Goal: Communication & Community: Answer question/provide support

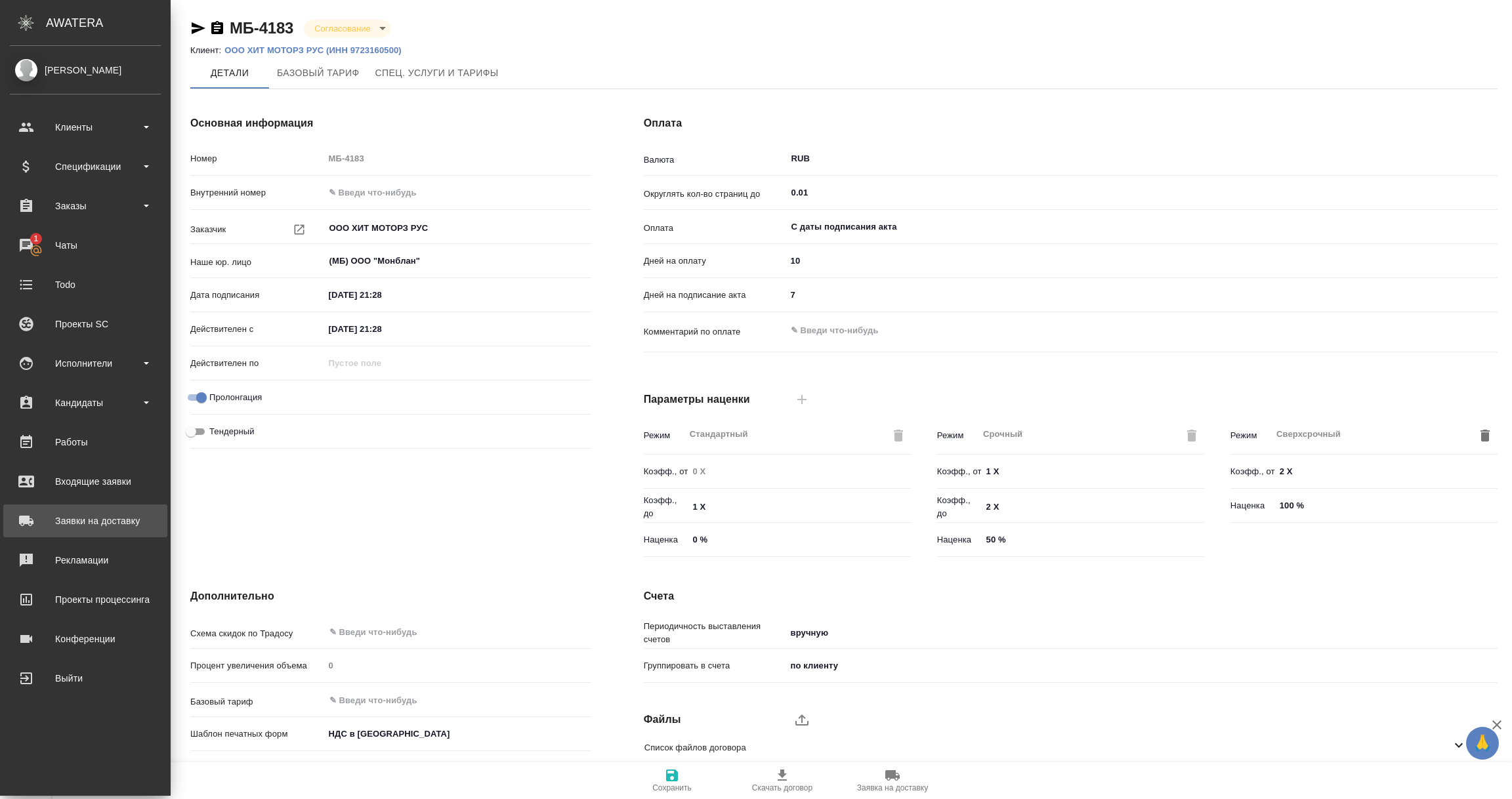
click at [85, 527] on div "Заявки на доставку" at bounding box center [85, 521] width 151 height 20
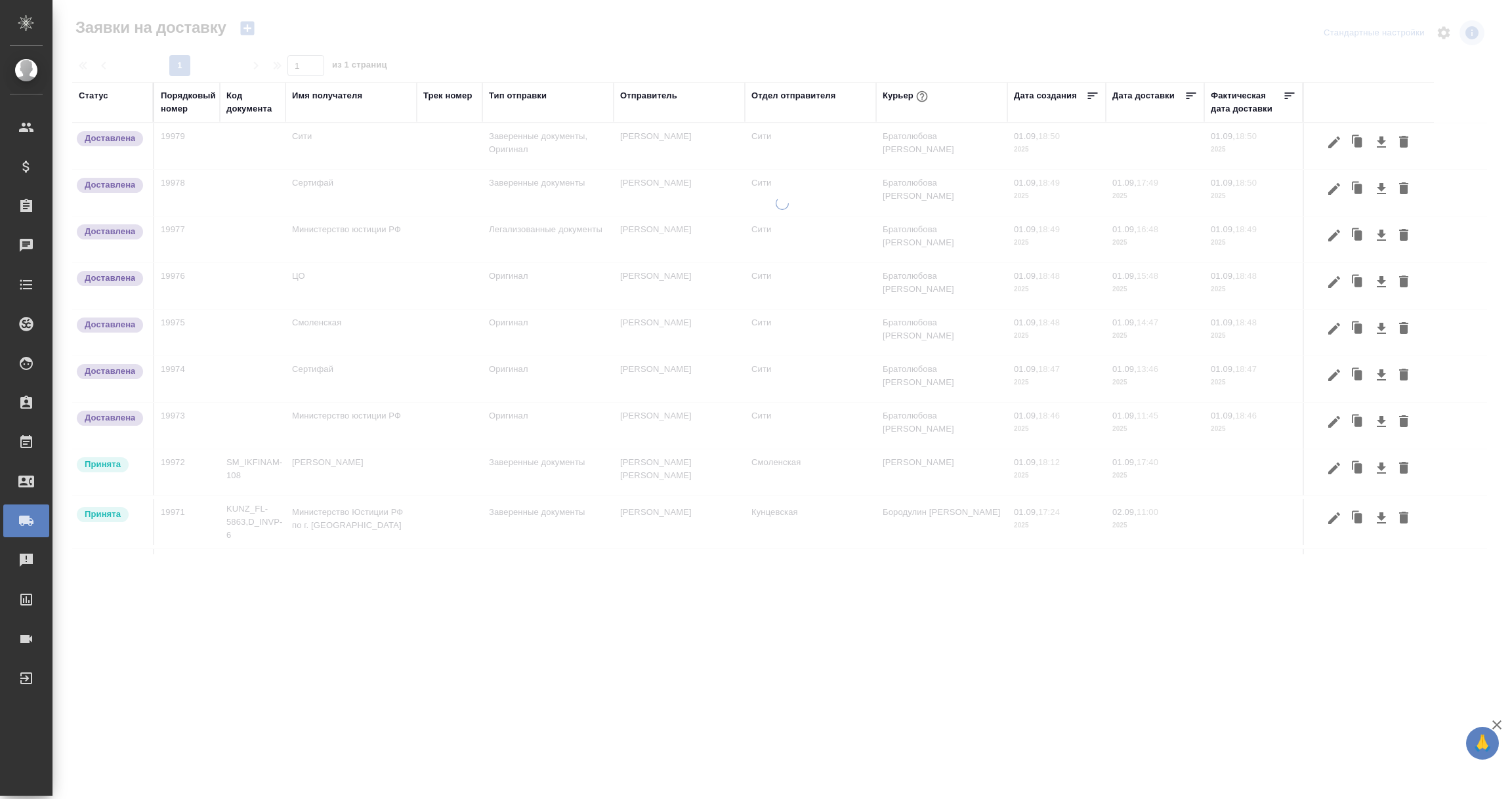
click at [317, 96] on div "Имя получателя" at bounding box center [326, 96] width 70 height 13
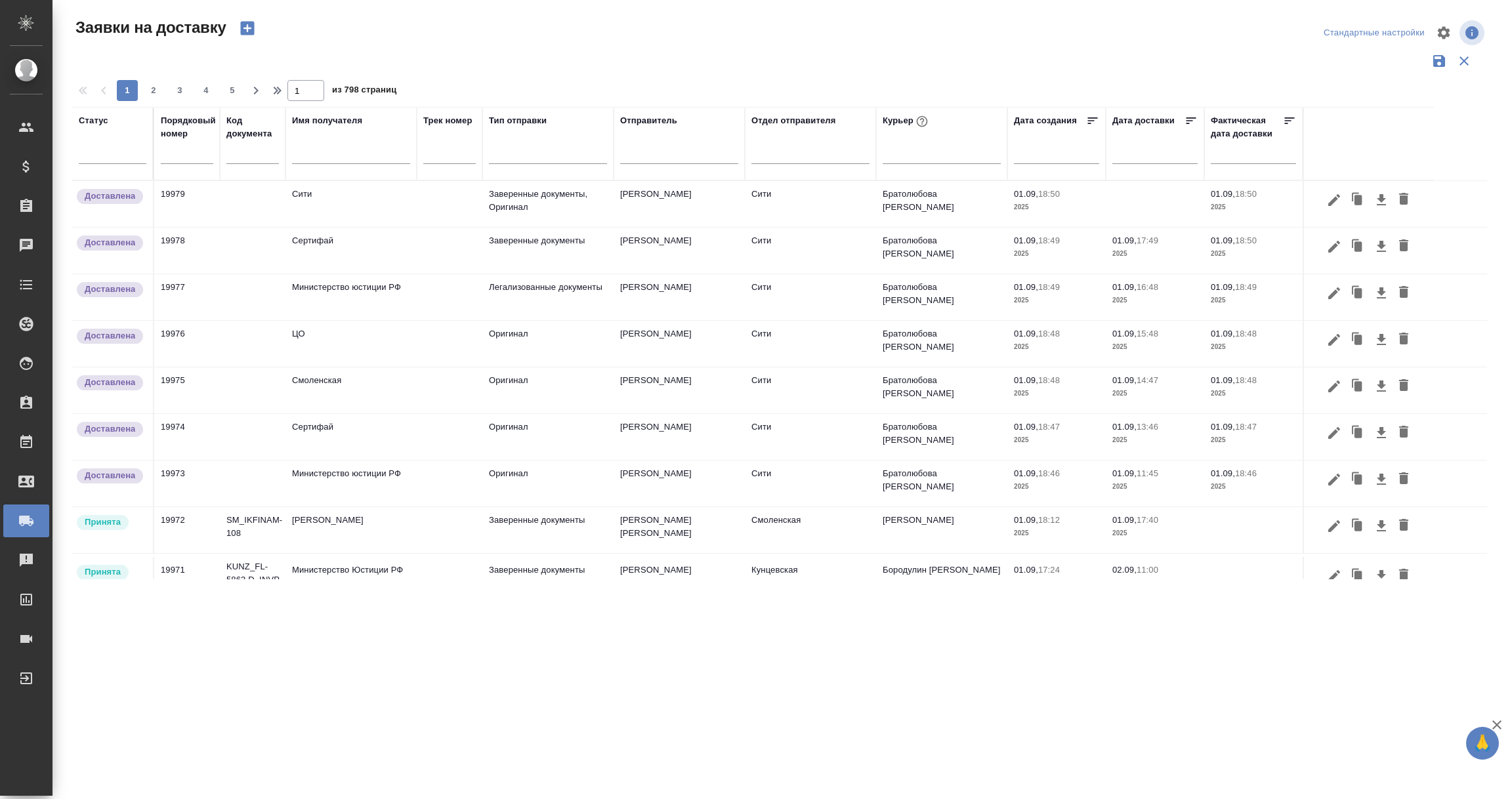
click at [322, 152] on input "text" at bounding box center [351, 155] width 118 height 17
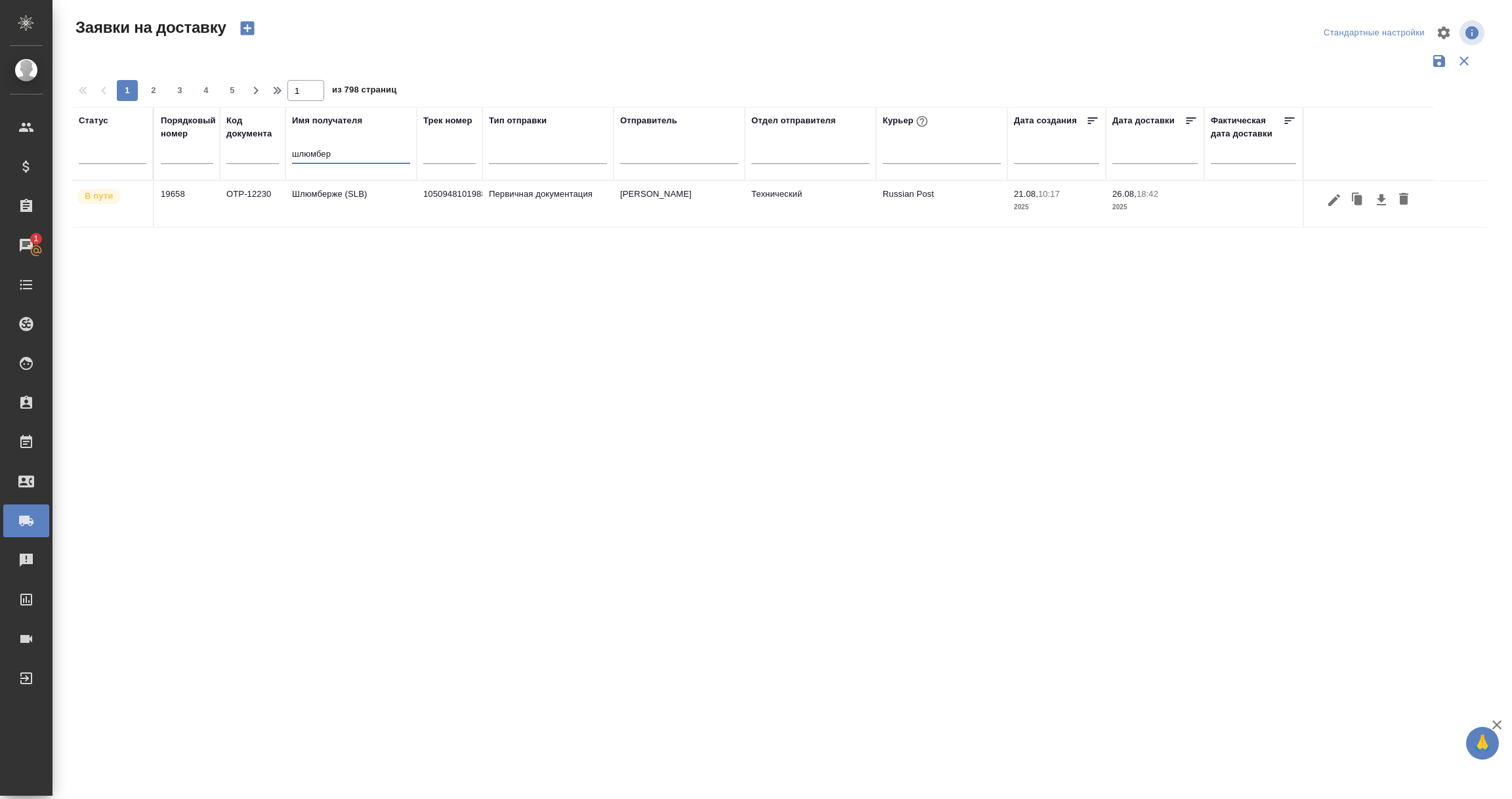
type input "шлюмбер"
click at [326, 200] on td "Шлюмберже (SLB)" at bounding box center [351, 204] width 131 height 46
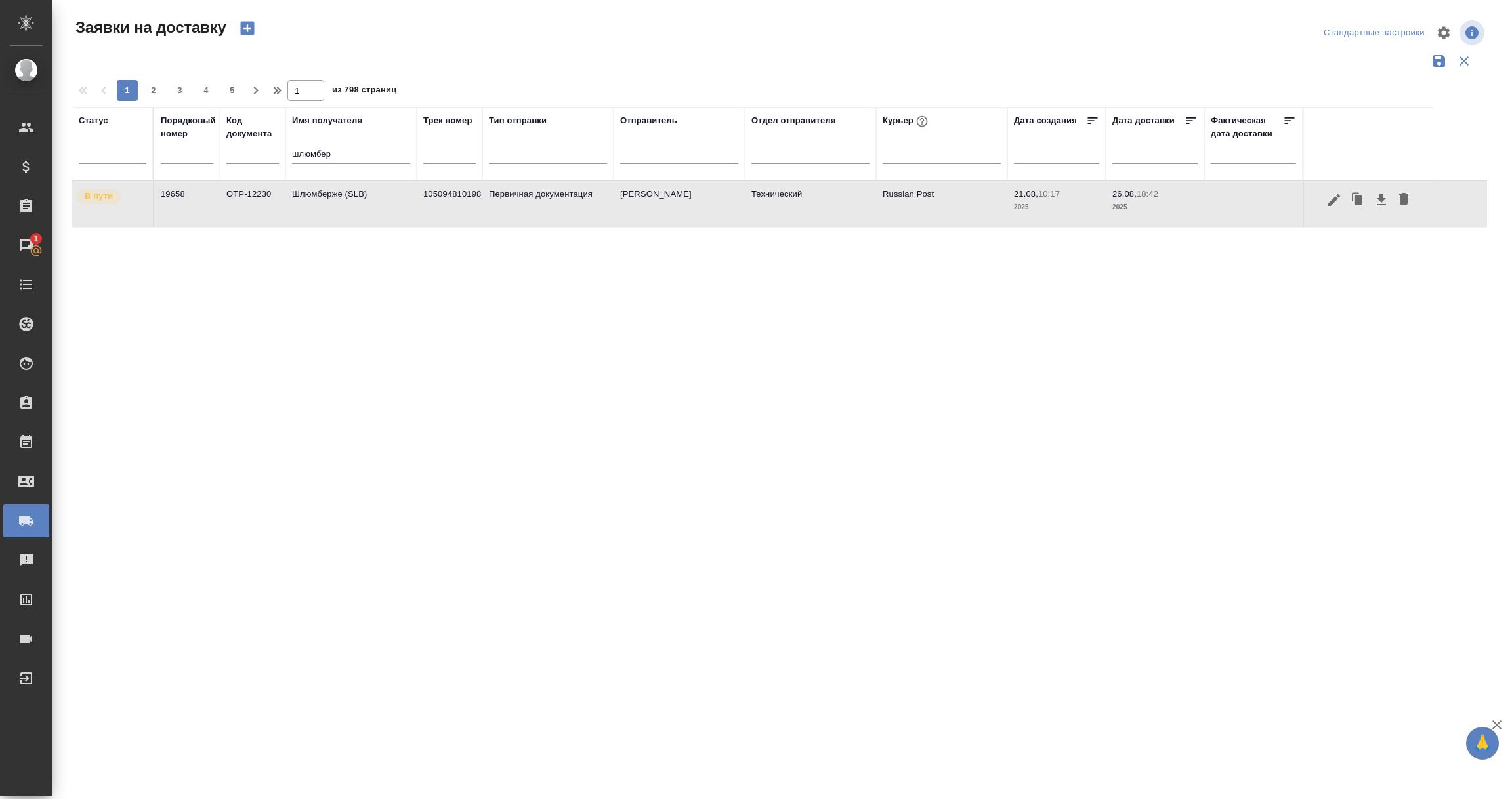
click at [326, 200] on td "Шлюмберже (SLB)" at bounding box center [351, 204] width 131 height 46
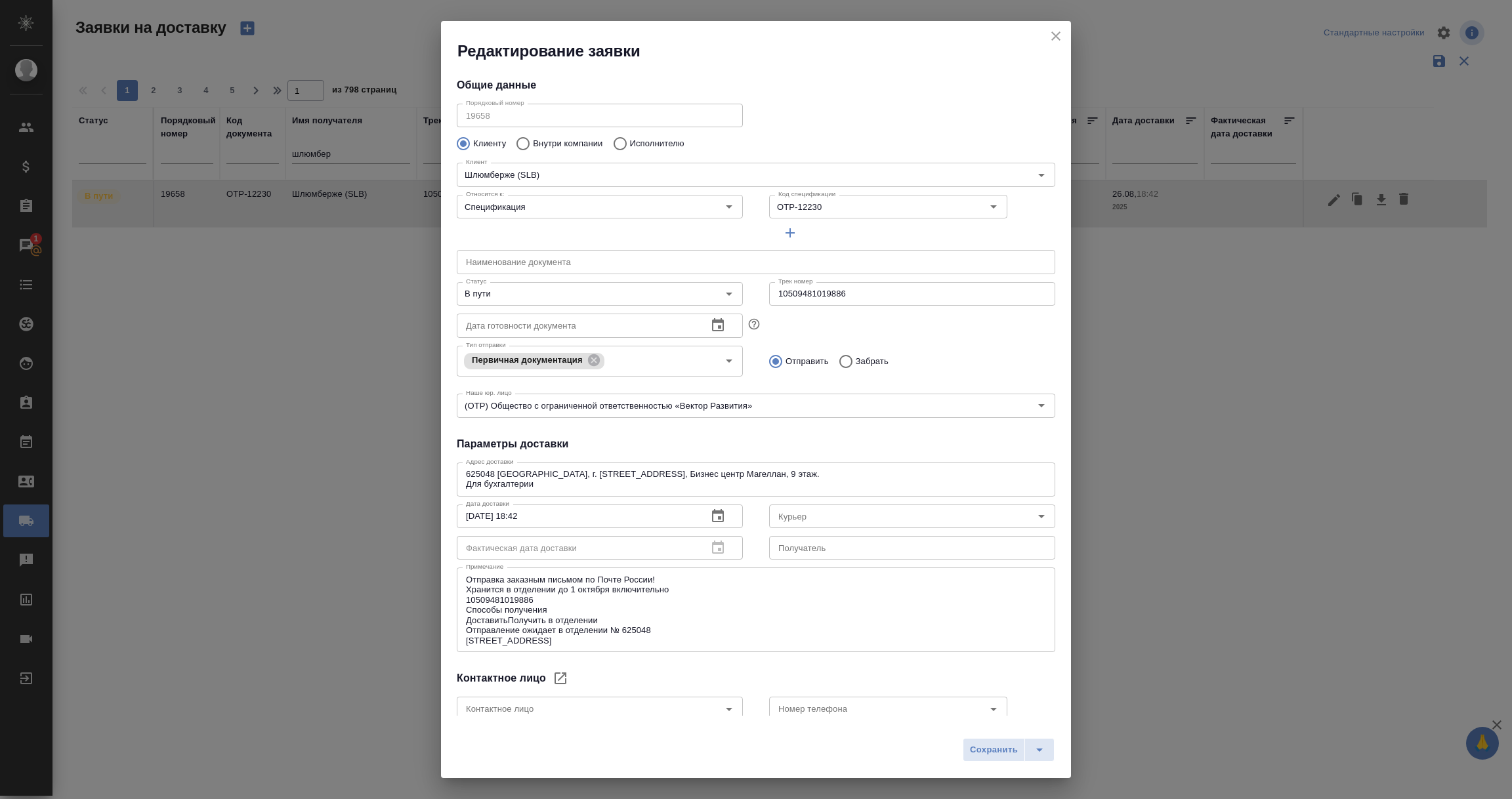
type input "Russian Post"
type input "Юдинцова Виктория"
drag, startPoint x: 533, startPoint y: 600, endPoint x: 460, endPoint y: 595, distance: 73.2
click at [460, 595] on div "Отправка заказным письмом по Почте России! Хранится в отделении до 1 октября вк…" at bounding box center [756, 610] width 599 height 85
click at [739, 619] on textarea "Отправка заказным письмом по Почте России! Хранится в отделении до 1 октября вк…" at bounding box center [755, 610] width 580 height 71
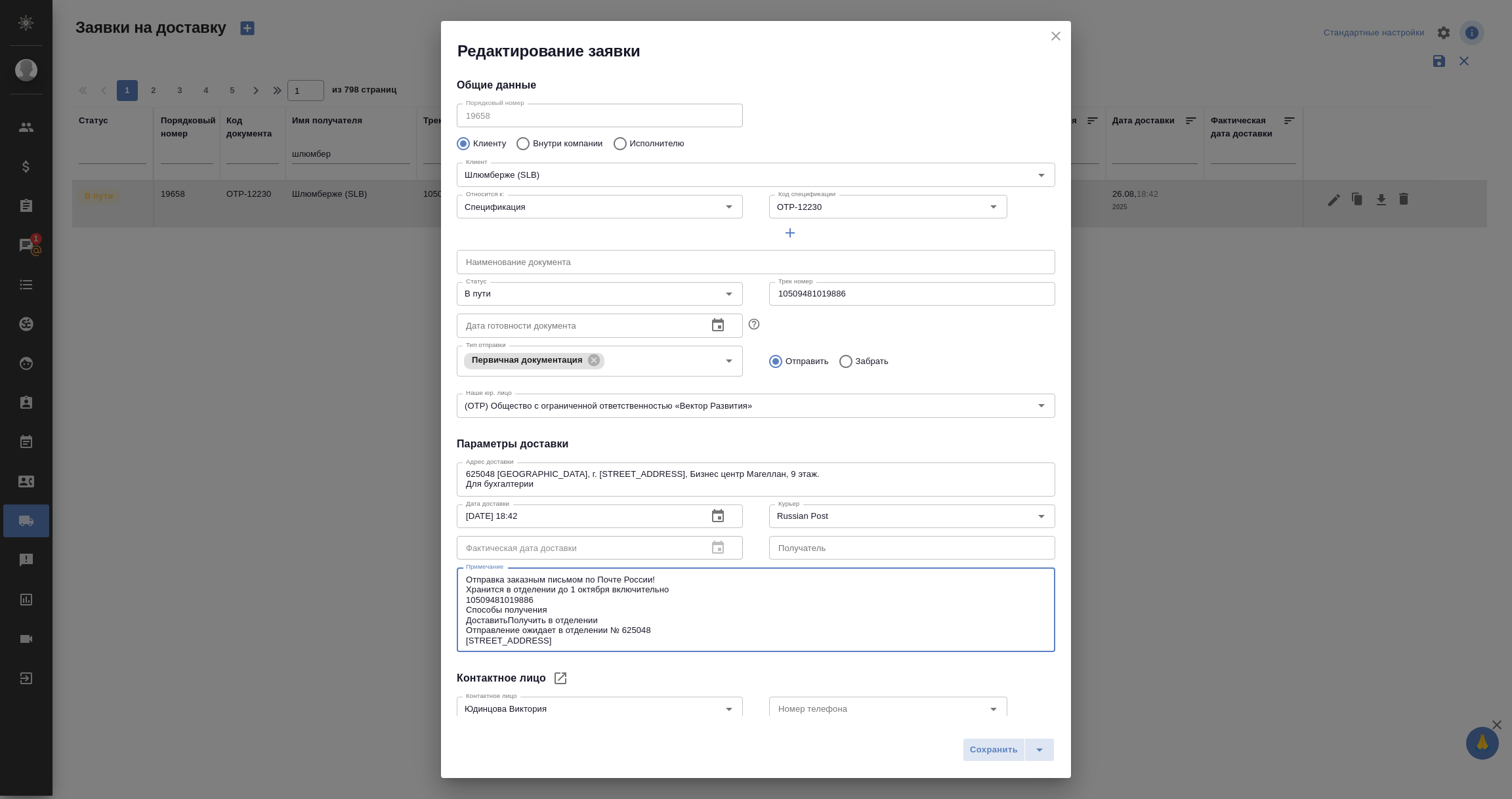
drag, startPoint x: 467, startPoint y: 588, endPoint x: 657, endPoint y: 640, distance: 197.0
click at [657, 640] on textarea "Отправка заказным письмом по Почте России! Хранится в отделении до 1 октября вк…" at bounding box center [755, 610] width 580 height 71
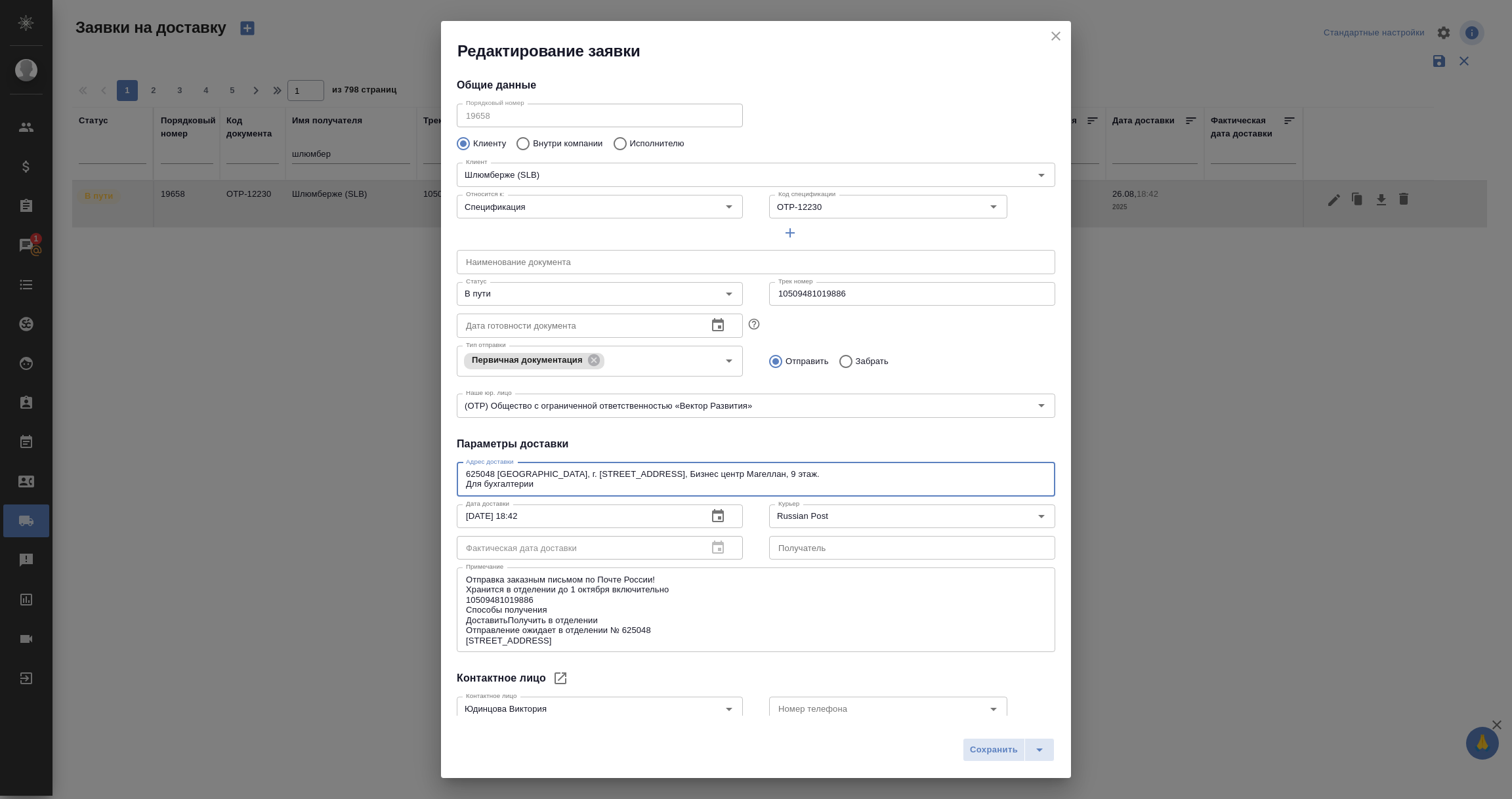
drag, startPoint x: 546, startPoint y: 482, endPoint x: 439, endPoint y: 466, distance: 108.2
click at [439, 466] on div "Редактирование заявки Общие данные Порядковый номер 19658 Порядковый номер Клие…" at bounding box center [756, 400] width 1512 height 799
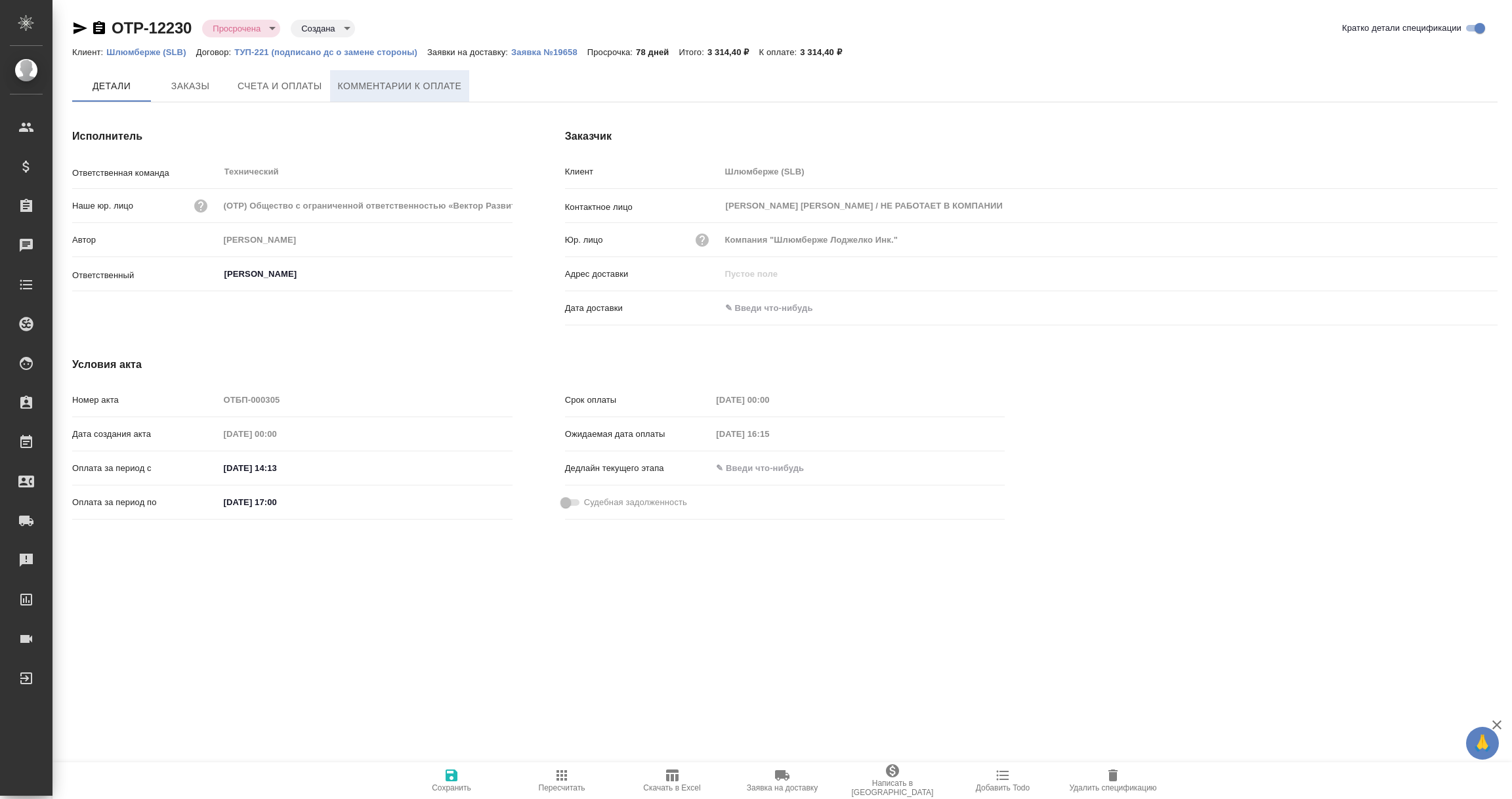
click at [418, 93] on span "Комментарии к оплате" at bounding box center [399, 87] width 124 height 17
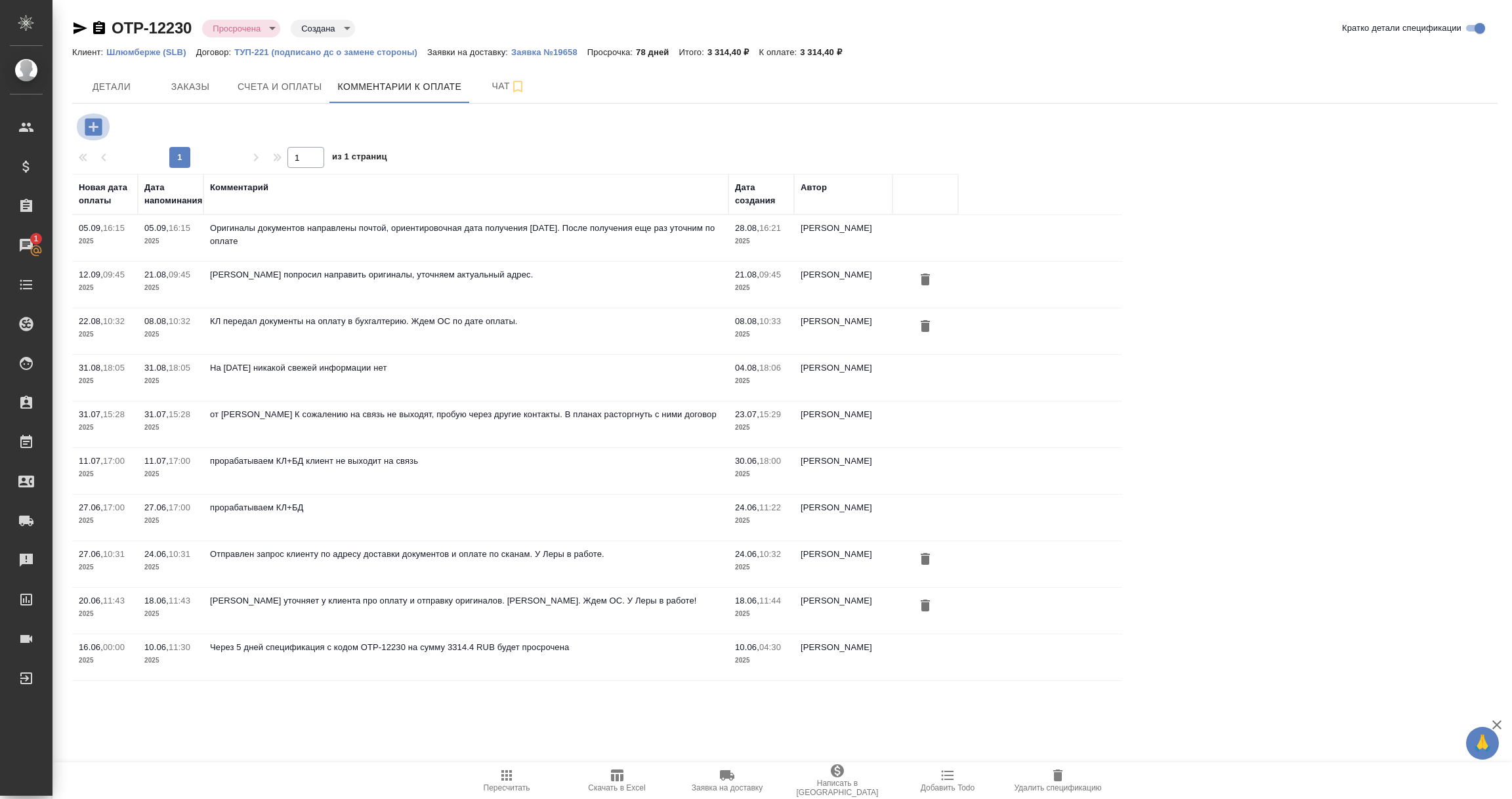
click at [95, 125] on icon "button" at bounding box center [93, 126] width 17 height 17
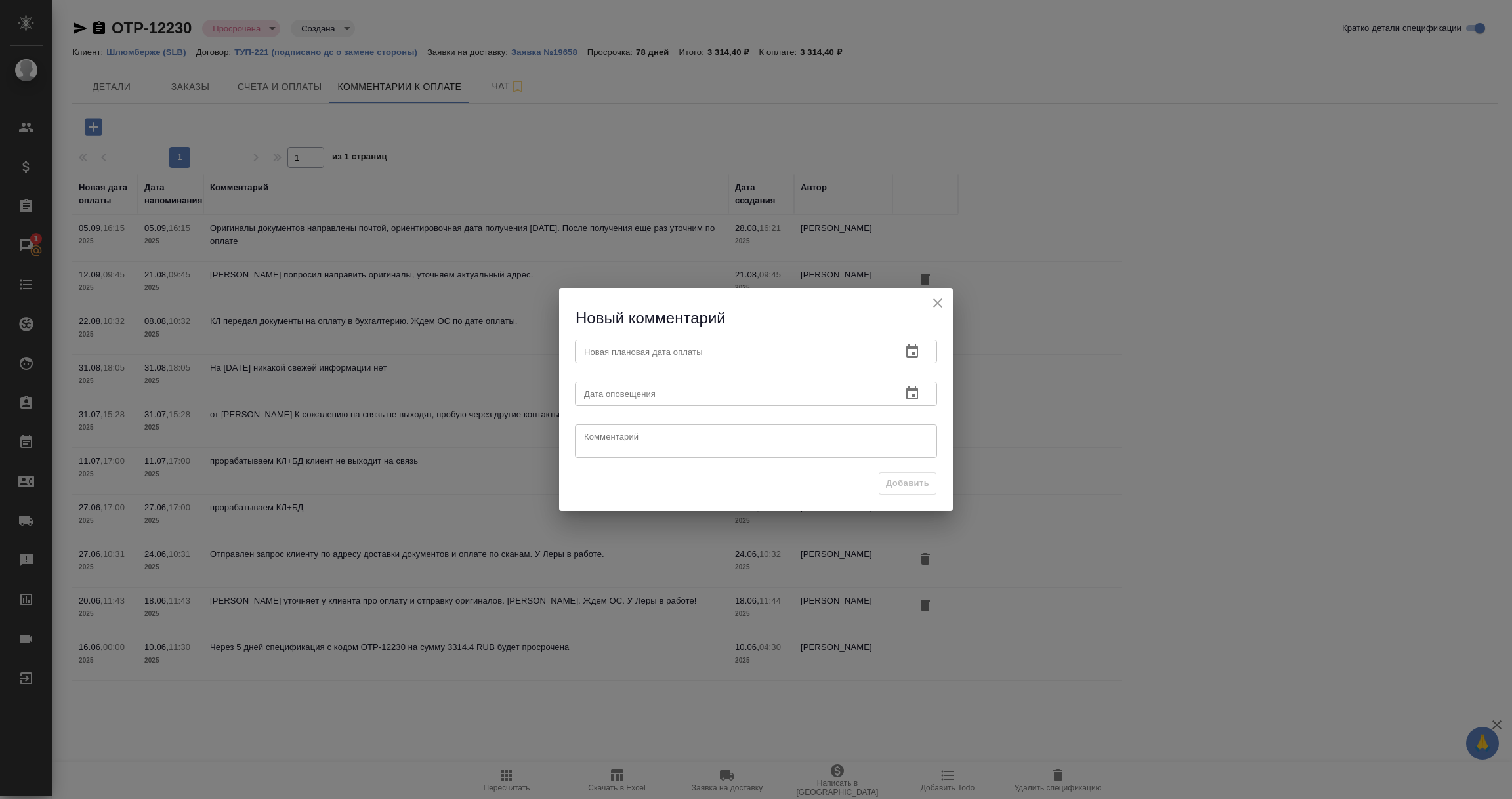
click at [911, 354] on icon "button" at bounding box center [912, 351] width 16 height 16
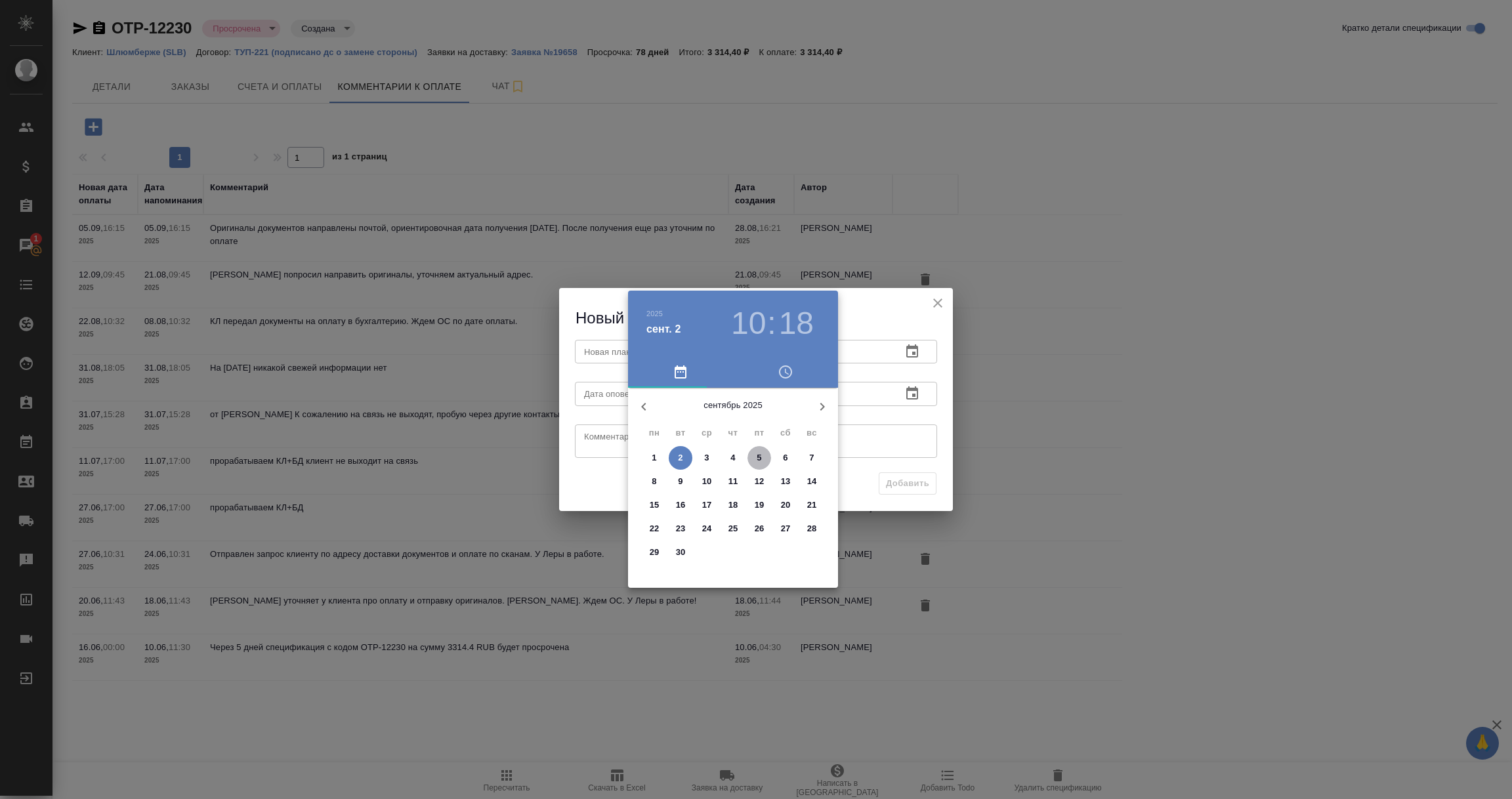
click at [761, 460] on p "5" at bounding box center [759, 457] width 5 height 13
type input "05.09.2025 10:18"
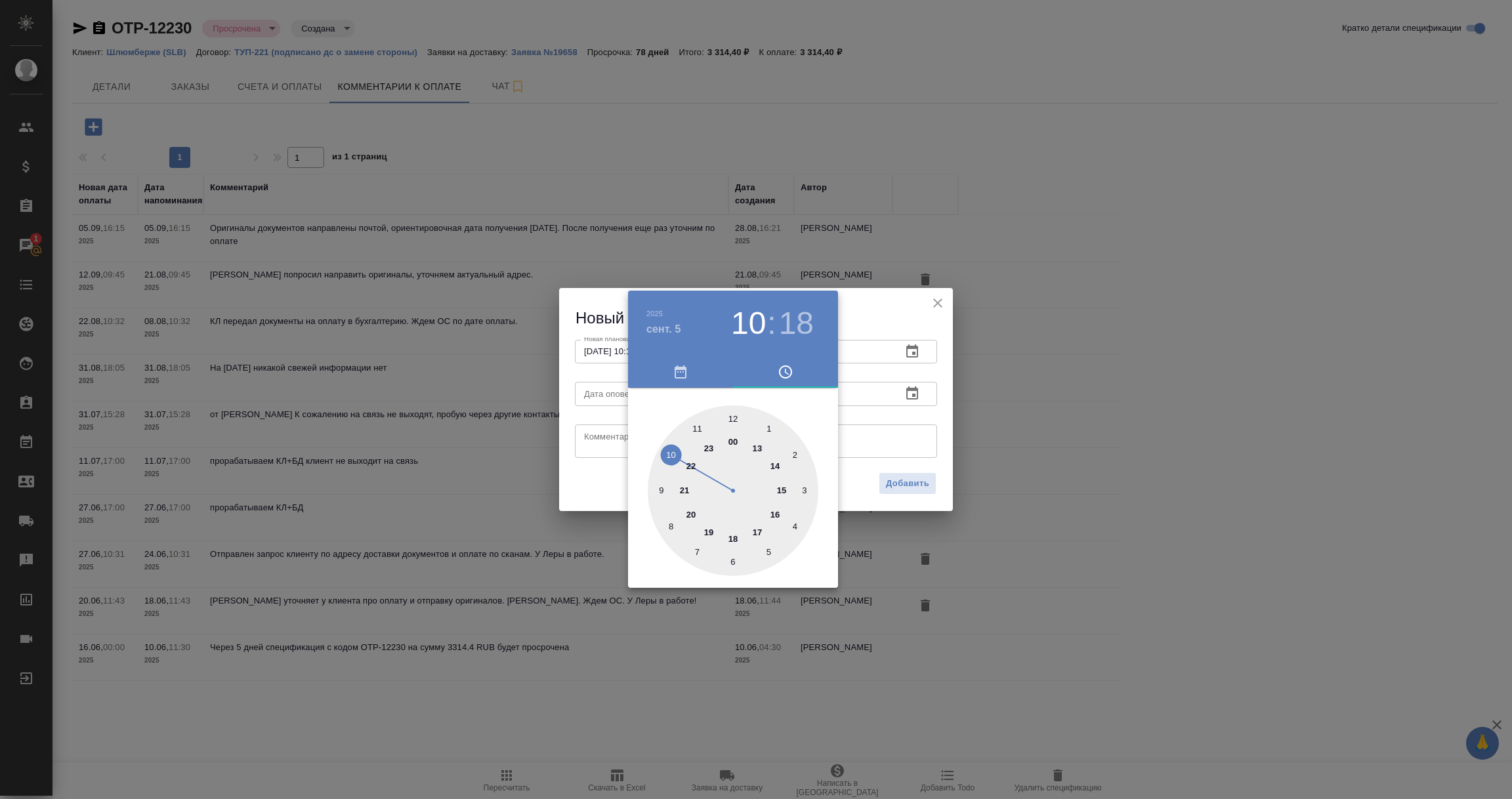
click at [893, 418] on div at bounding box center [756, 400] width 1512 height 799
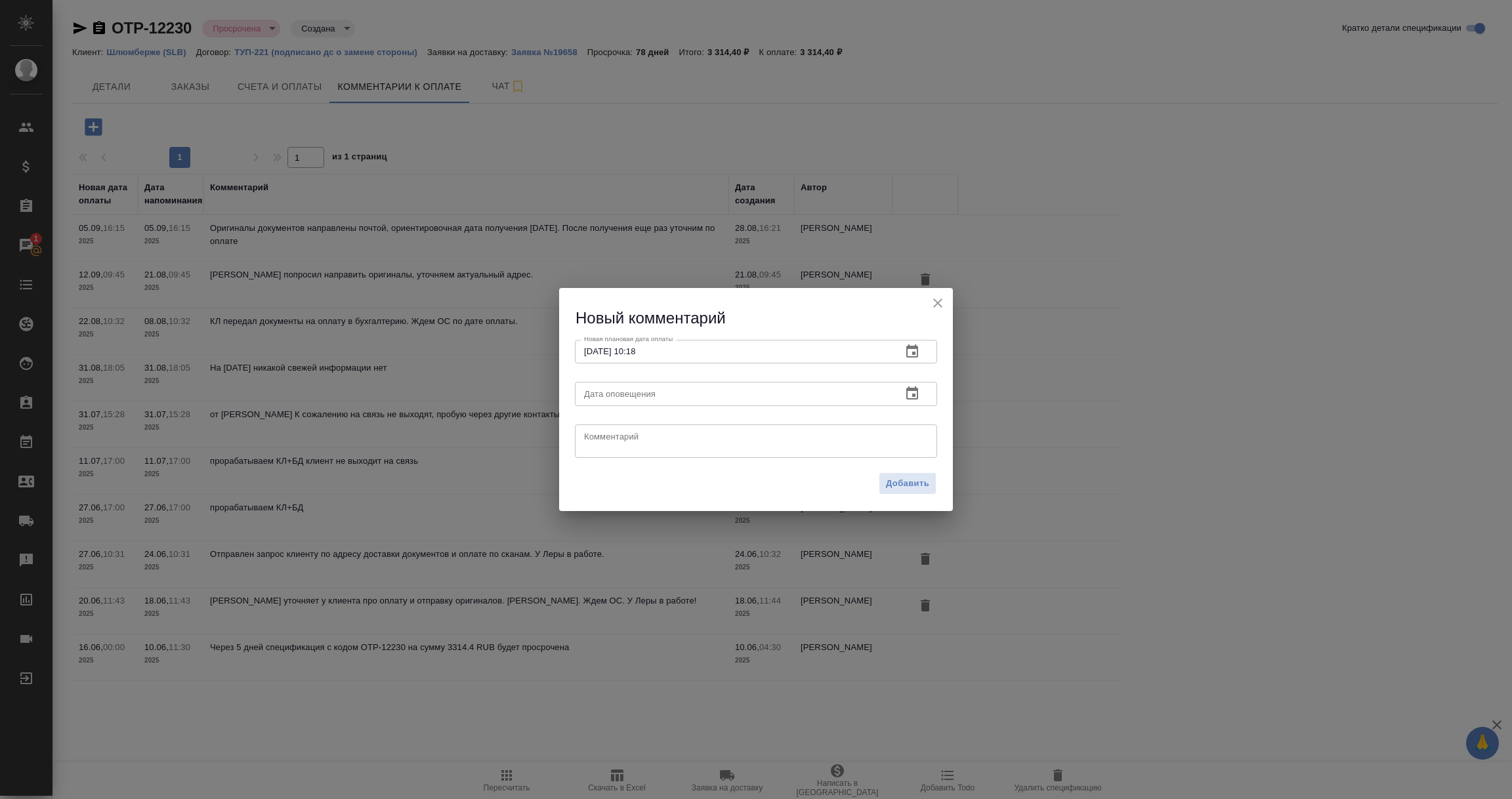
click at [910, 393] on icon "button" at bounding box center [912, 393] width 16 height 16
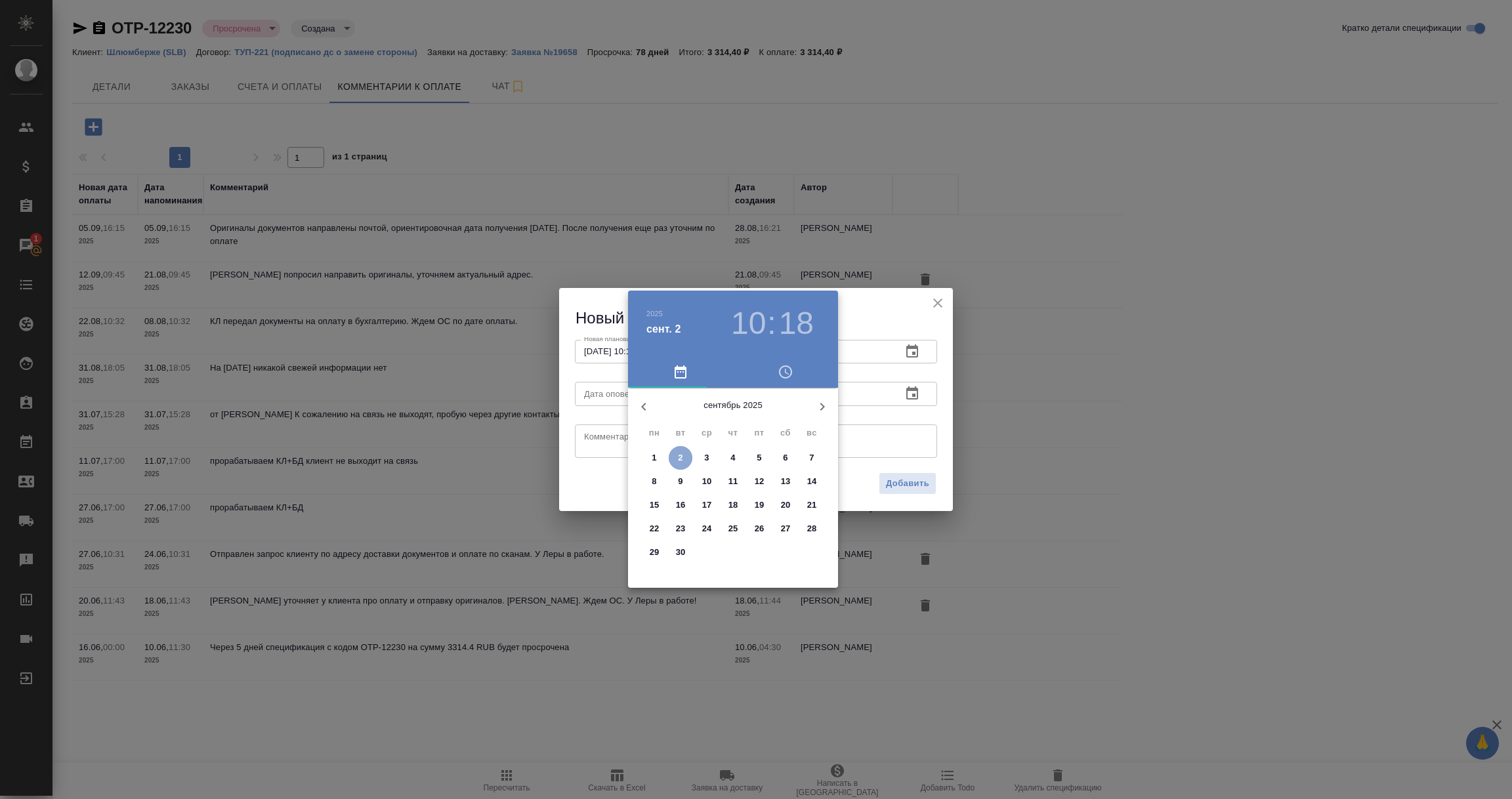
click at [679, 454] on p "2" at bounding box center [680, 457] width 5 height 13
type input "02.09.2025 10:18"
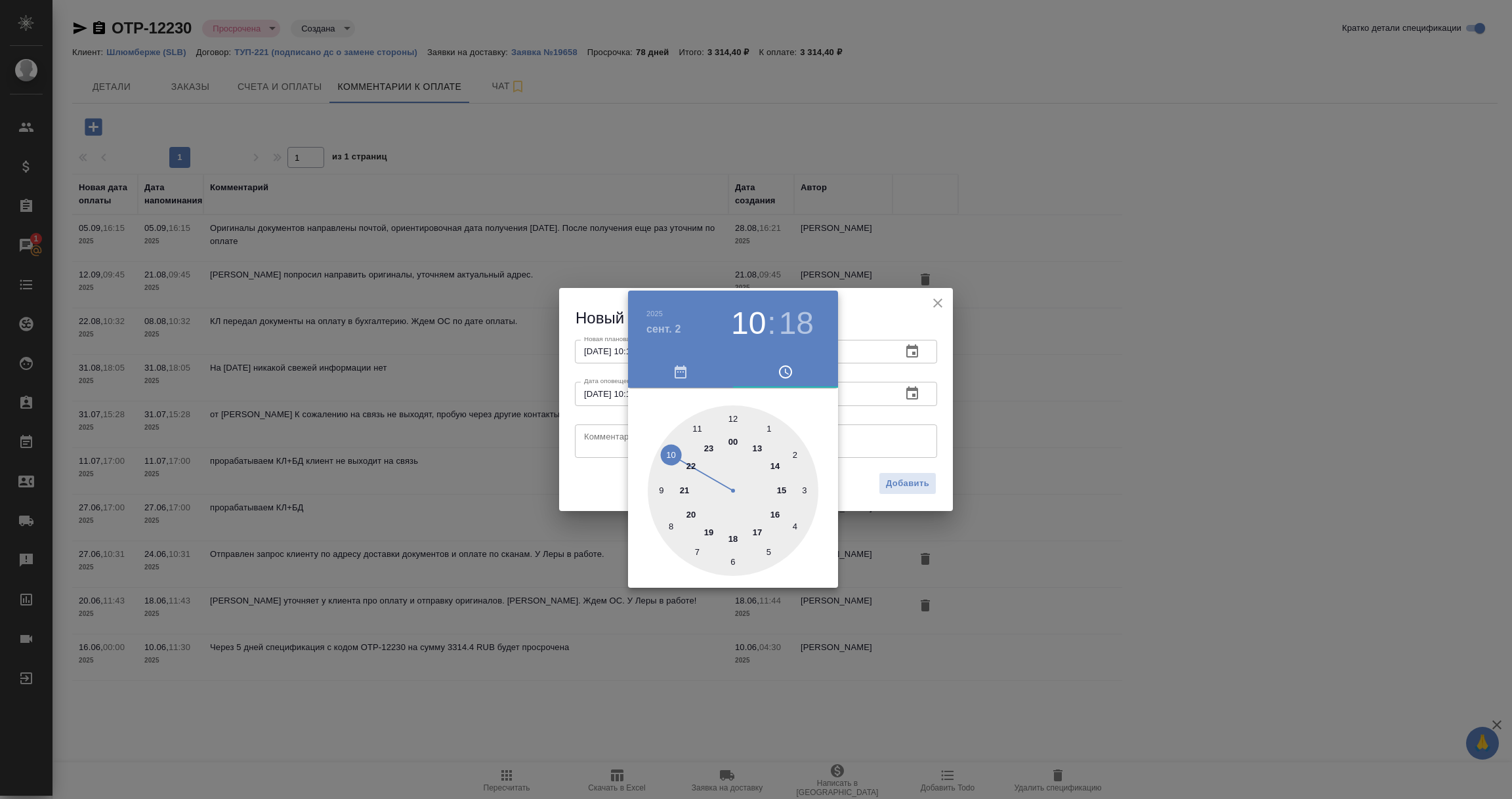
click at [598, 439] on div at bounding box center [756, 400] width 1512 height 799
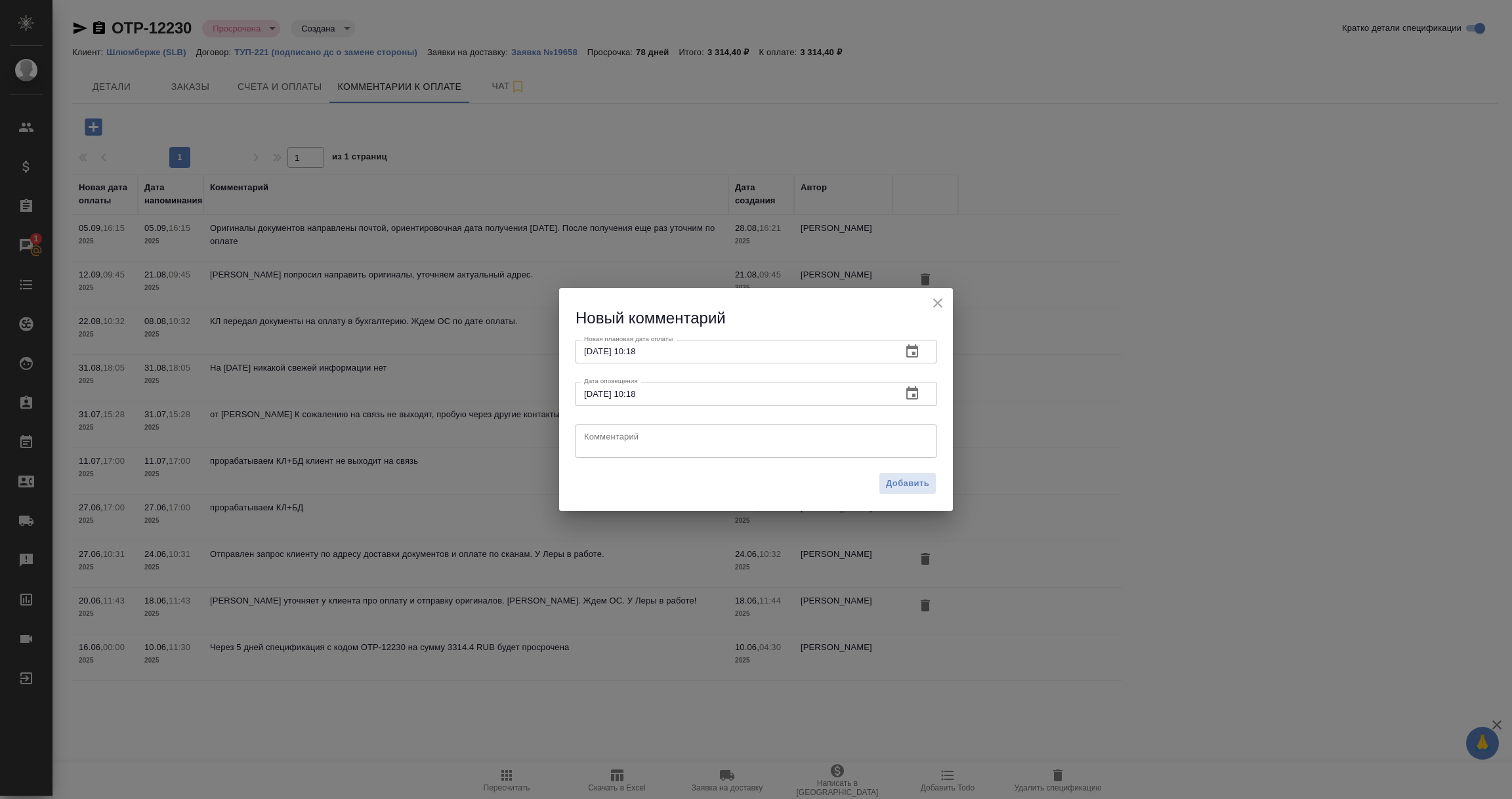
click at [598, 439] on textarea at bounding box center [755, 441] width 344 height 20
type textarea "Документы прибыли в почтовое отделение г. Тюмени. Уточняю у КЛ когда заберут на…"
click at [915, 482] on span "Добавить" at bounding box center [908, 484] width 44 height 15
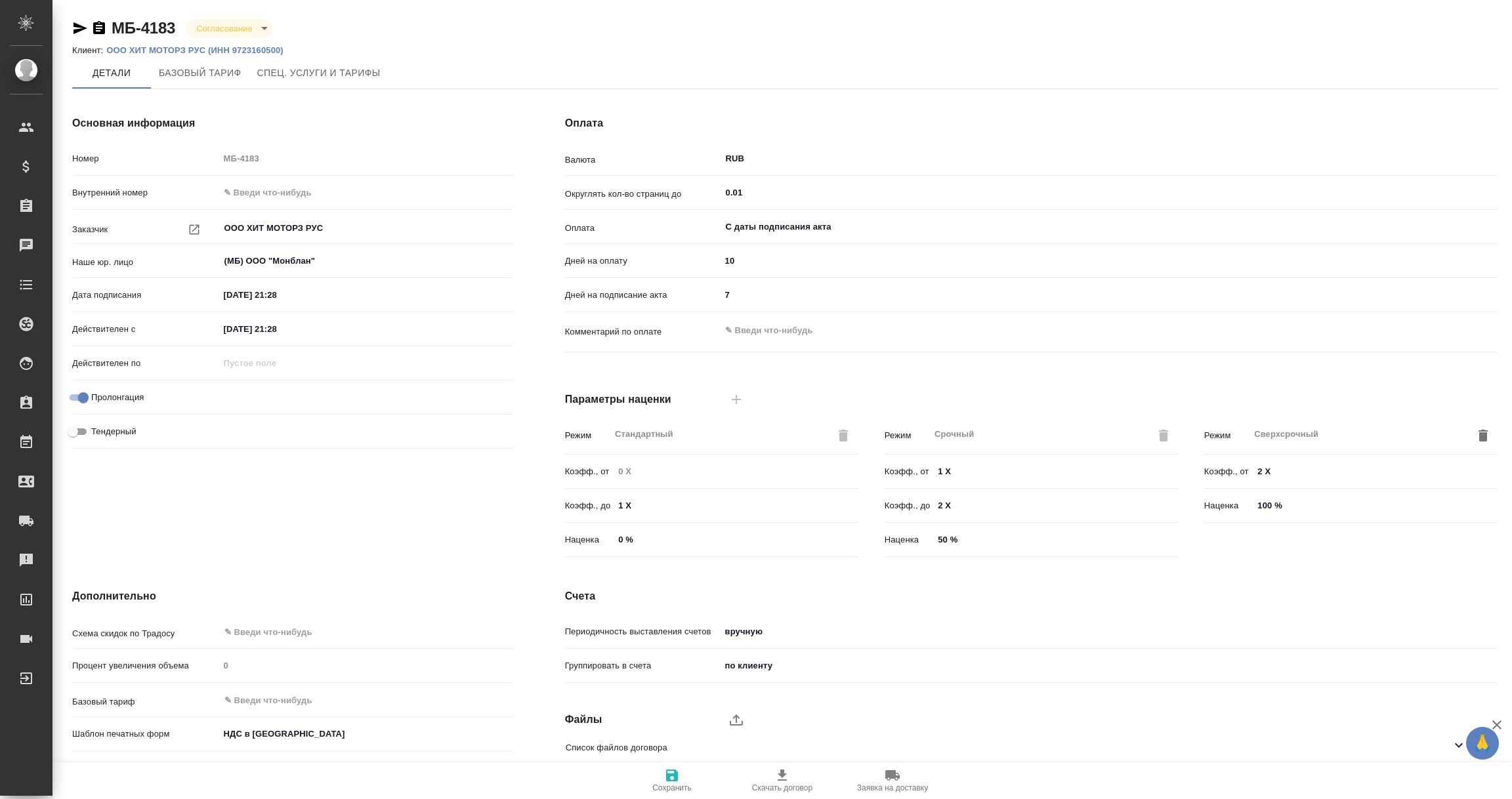
scroll to position [93, 0]
